Goal: Task Accomplishment & Management: Manage account settings

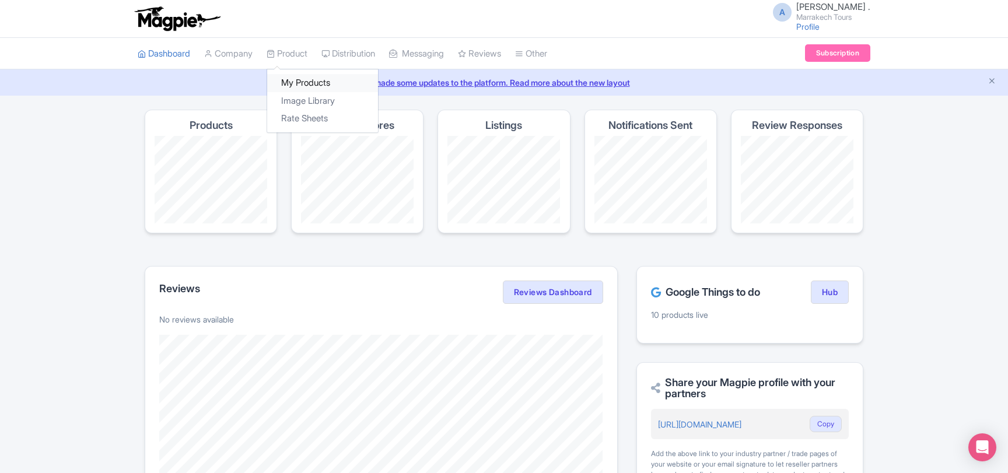
click at [306, 83] on link "My Products" at bounding box center [322, 83] width 111 height 18
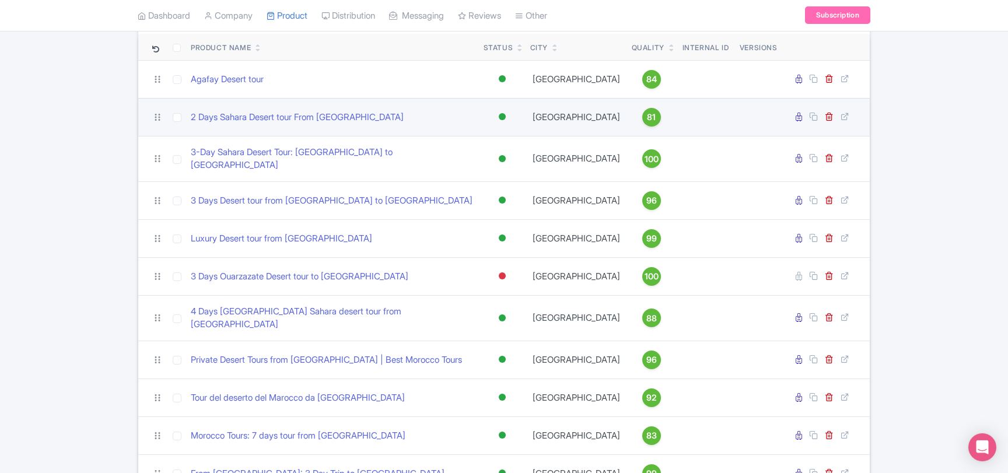
scroll to position [126, 0]
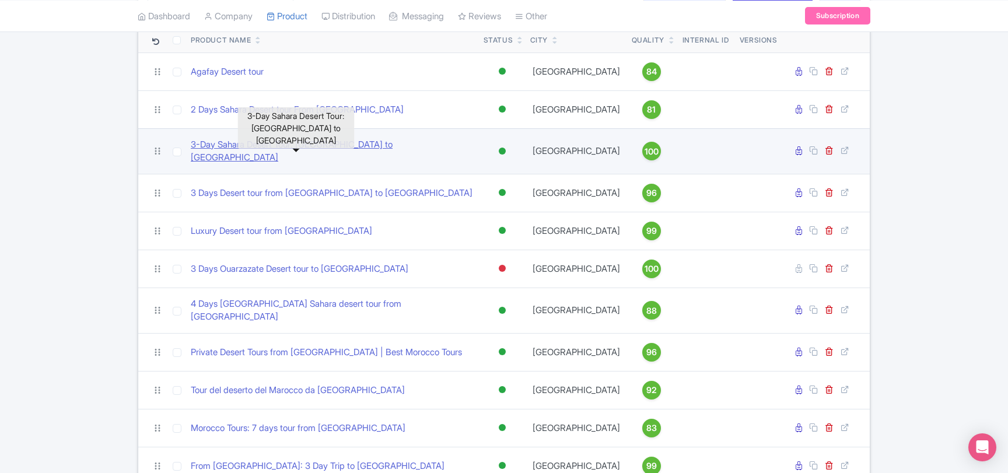
click at [314, 150] on link "3-Day Sahara Desert Tour: [GEOGRAPHIC_DATA] to [GEOGRAPHIC_DATA]" at bounding box center [332, 151] width 283 height 26
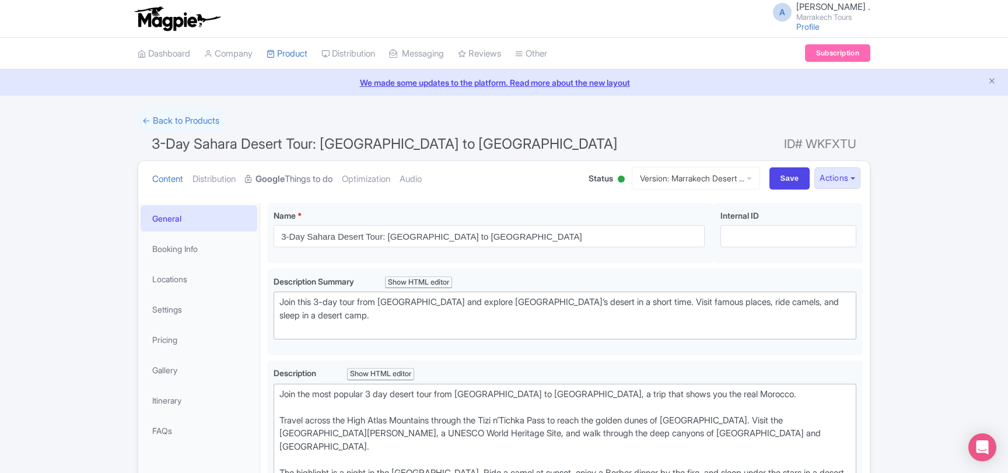
click at [301, 177] on link "Google Things to do" at bounding box center [288, 179] width 87 height 37
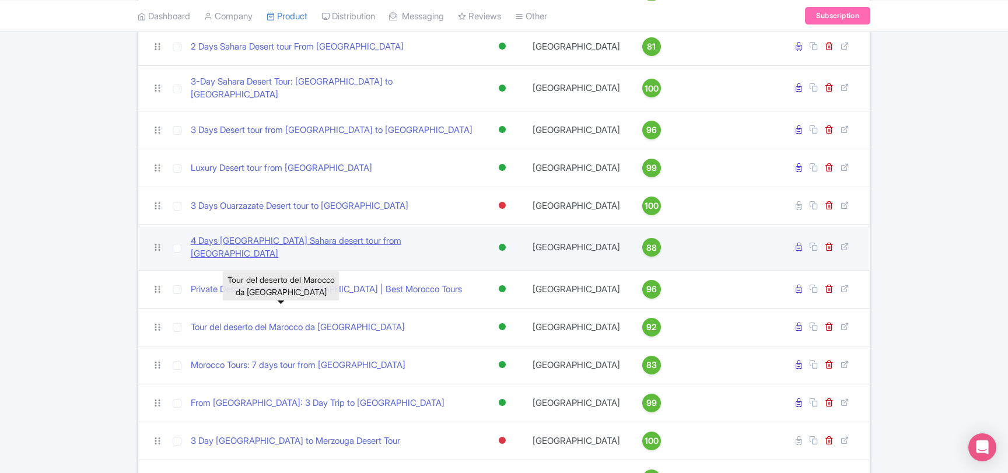
scroll to position [252, 0]
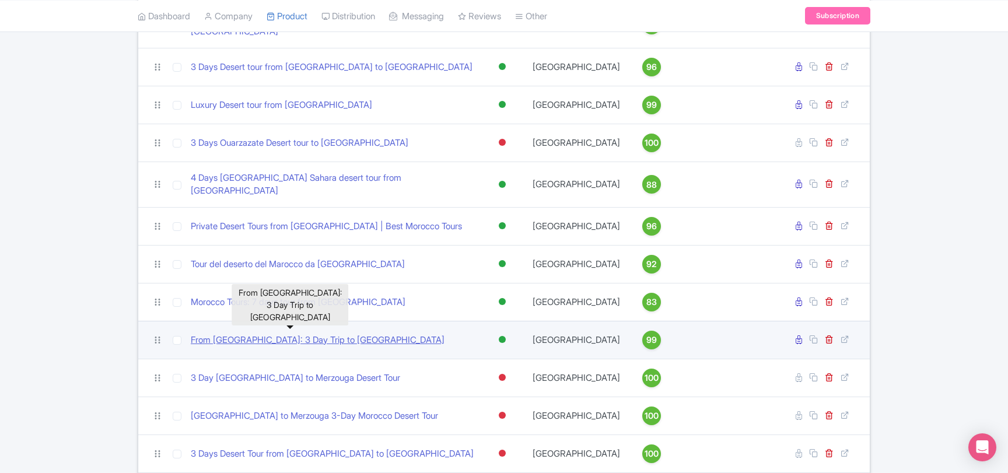
click at [289, 334] on link "From [GEOGRAPHIC_DATA]: 3 Day Trip to [GEOGRAPHIC_DATA]" at bounding box center [318, 340] width 254 height 13
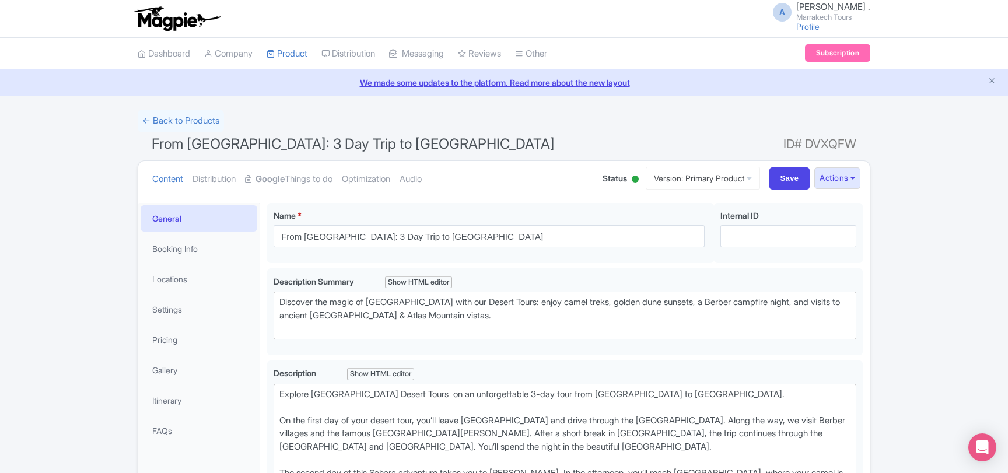
click at [632, 180] on div at bounding box center [635, 179] width 7 height 7
click at [592, 220] on div "Inactive" at bounding box center [606, 223] width 69 height 23
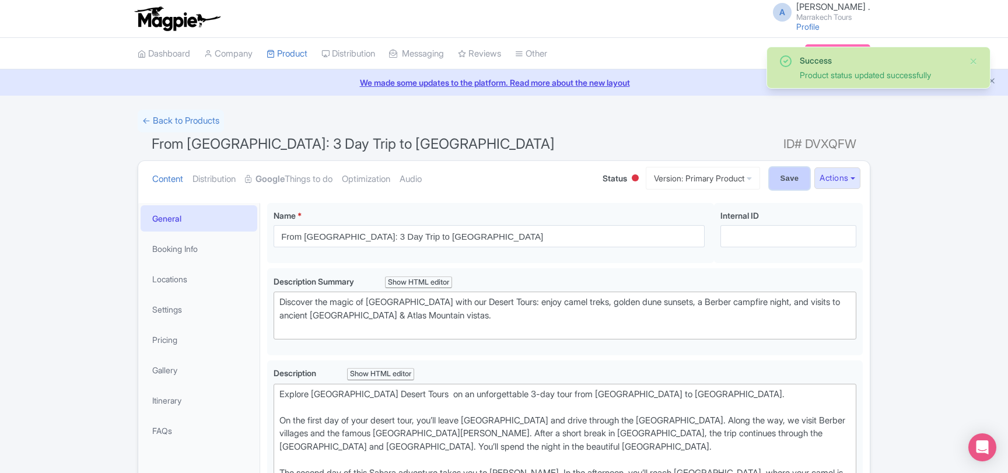
click at [790, 178] on input "Save" at bounding box center [789, 178] width 41 height 22
type input "Saving..."
click at [311, 181] on link "Google Things to do" at bounding box center [288, 179] width 87 height 37
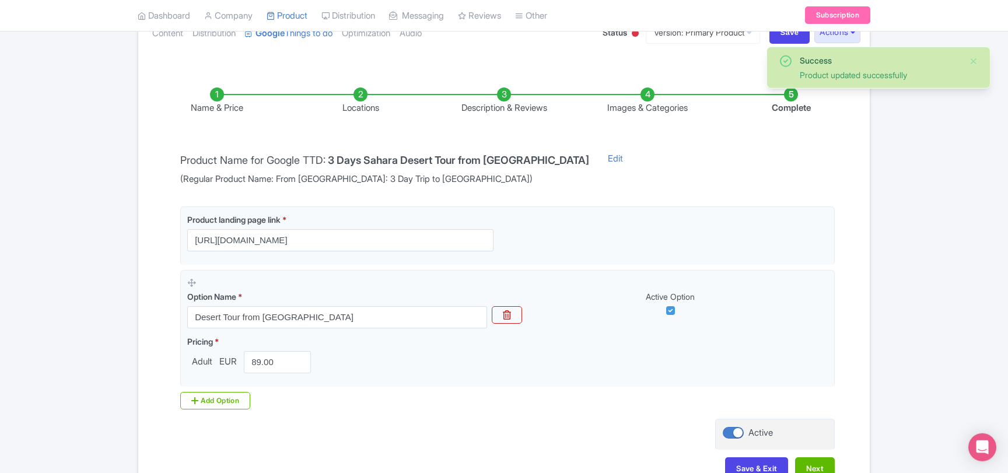
scroll to position [189, 0]
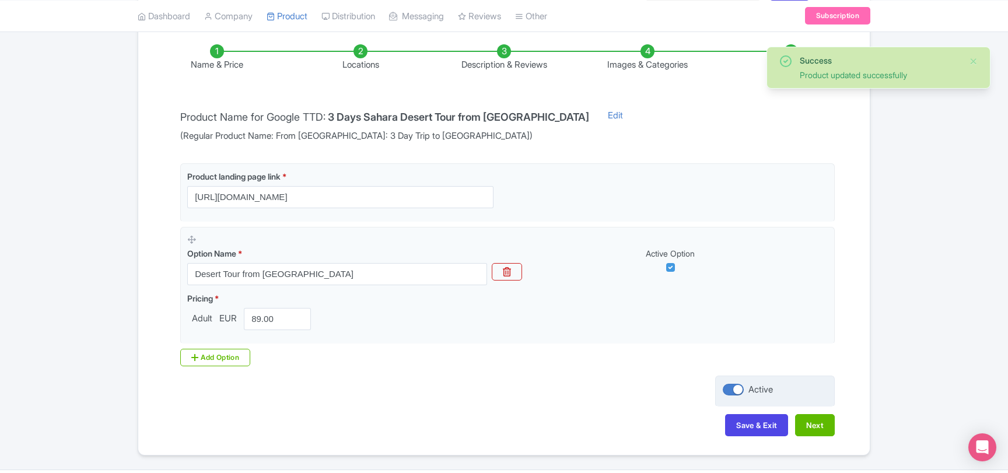
click at [727, 392] on div at bounding box center [733, 390] width 21 height 12
click at [727, 392] on input "Active" at bounding box center [727, 390] width 8 height 8
checkbox input "false"
click at [740, 419] on button "Save & Exit" at bounding box center [756, 425] width 63 height 22
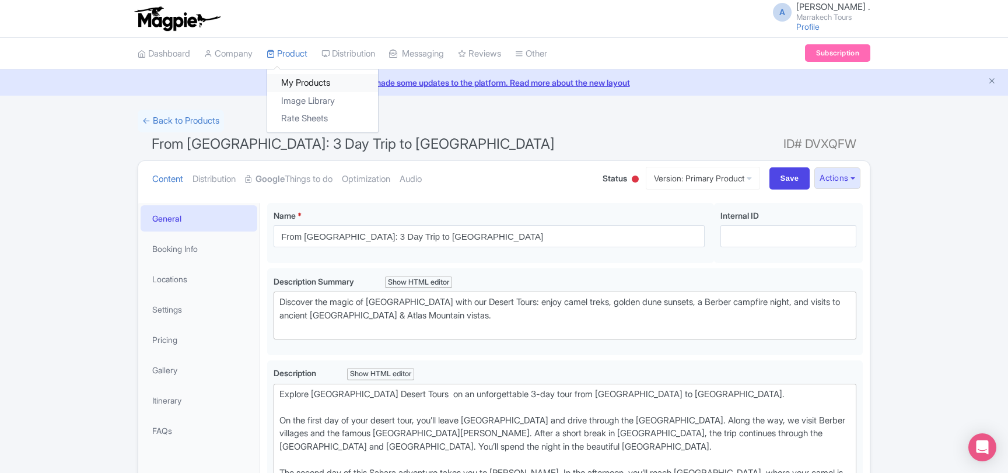
click at [300, 82] on link "My Products" at bounding box center [322, 83] width 111 height 18
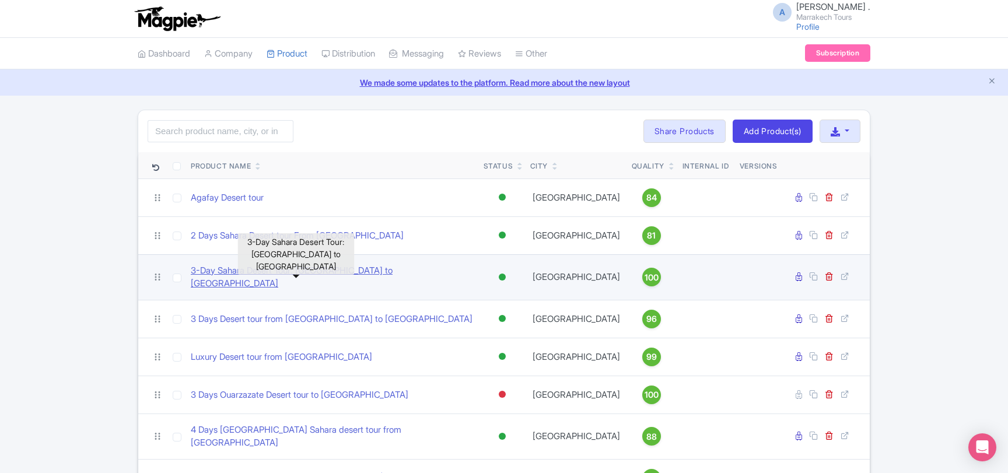
click at [317, 273] on link "3-Day Sahara Desert Tour: [GEOGRAPHIC_DATA] to [GEOGRAPHIC_DATA]" at bounding box center [332, 277] width 283 height 26
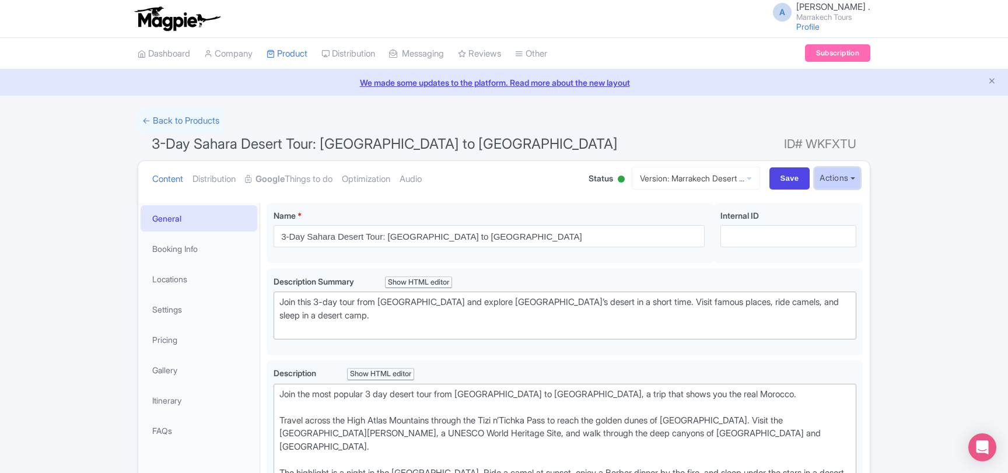
click at [853, 174] on button "Actions" at bounding box center [837, 178] width 46 height 22
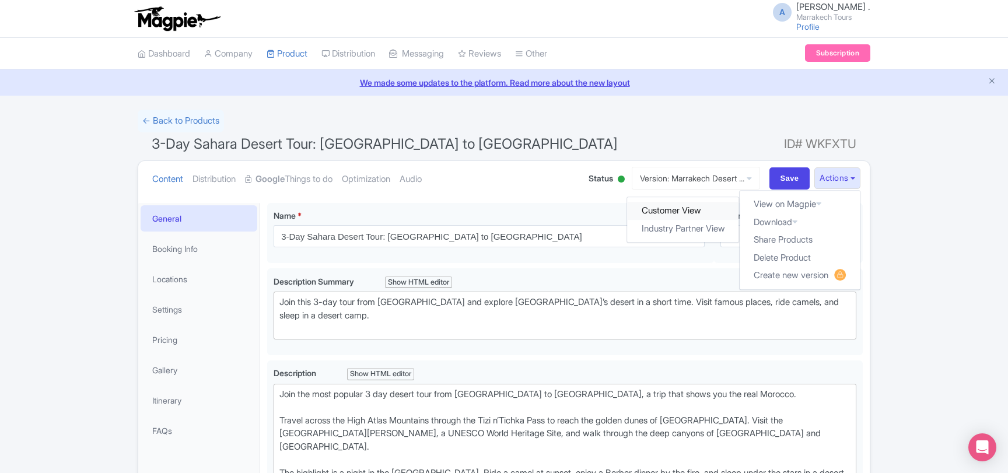
click at [657, 212] on link "Customer View" at bounding box center [682, 211] width 111 height 18
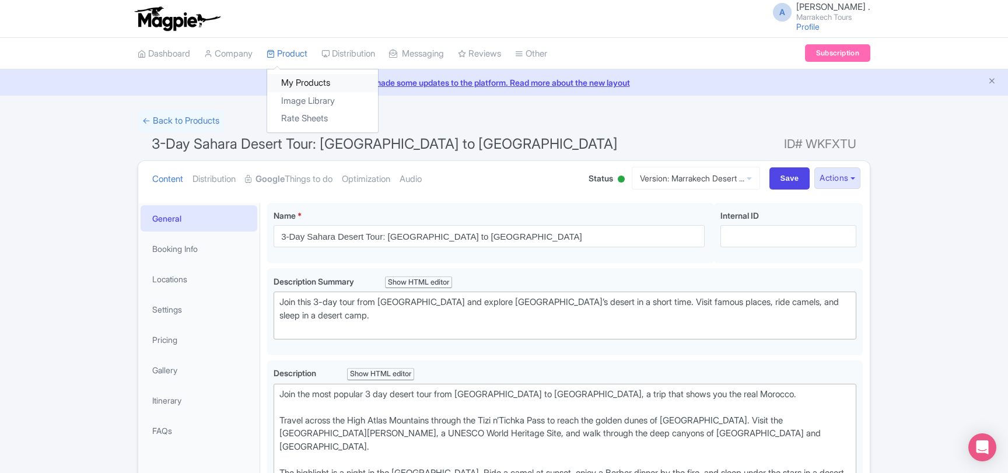
click at [305, 77] on link "My Products" at bounding box center [322, 83] width 111 height 18
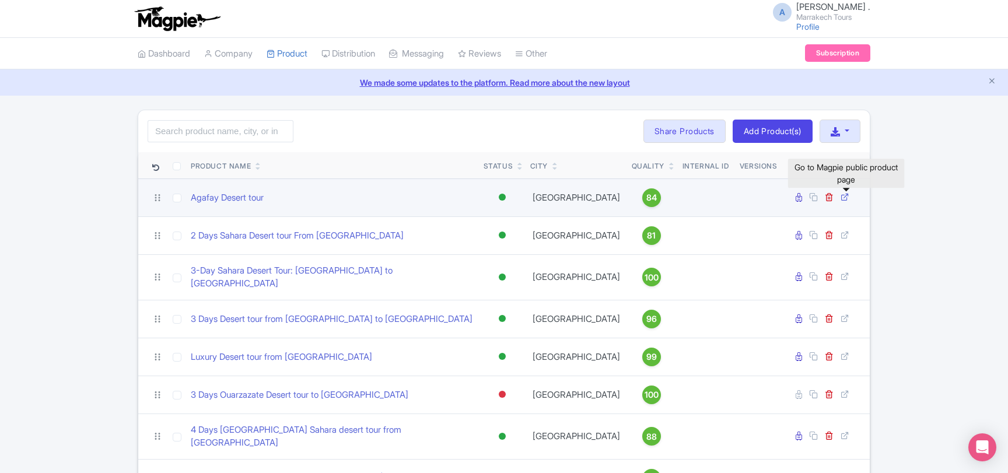
click at [845, 197] on icon at bounding box center [844, 196] width 9 height 9
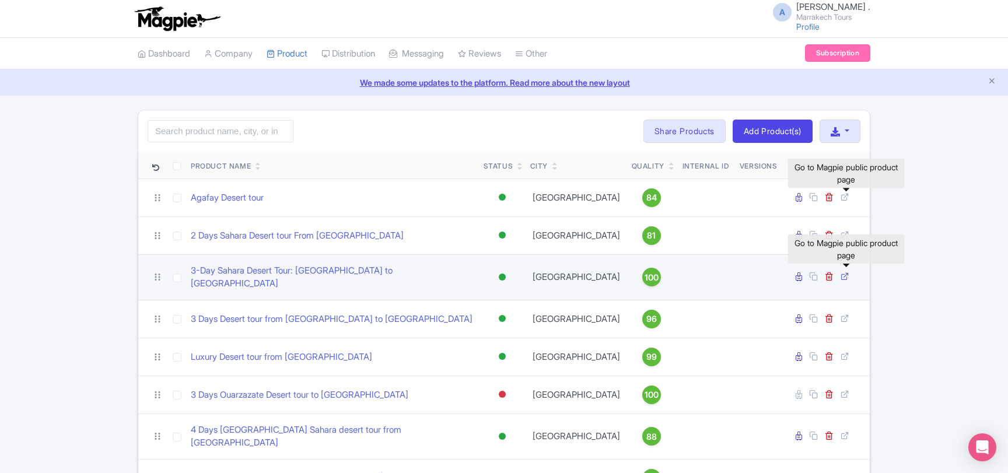
click at [844, 273] on icon at bounding box center [844, 276] width 9 height 9
